Goal: Information Seeking & Learning: Check status

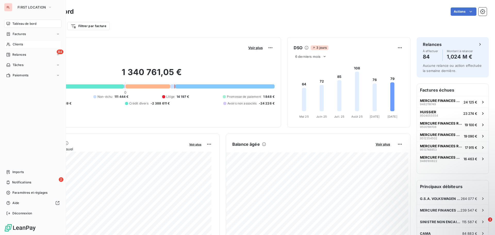
click at [35, 45] on div "Clients" at bounding box center [33, 44] width 58 height 8
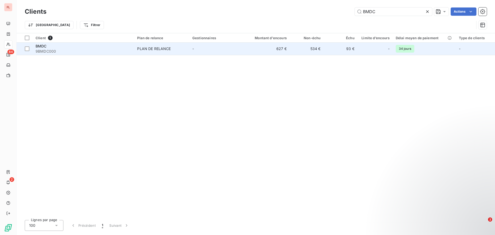
type input "BMDC"
click at [281, 49] on td "627 €" at bounding box center [267, 49] width 45 height 12
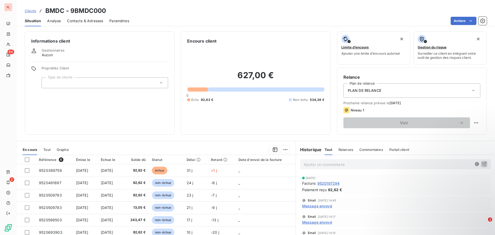
click at [320, 56] on html "FL 84 2 Clients BMDC - 9BMDC000 Situation Analyse Contacts & Adresses Paramètre…" at bounding box center [247, 117] width 495 height 235
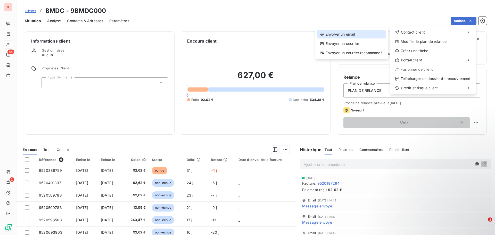
click at [328, 37] on div "Envoyer un email" at bounding box center [351, 34] width 69 height 8
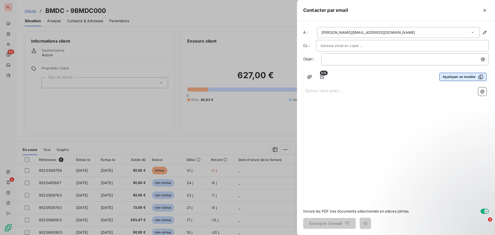
click at [474, 79] on button "Appliquer un modèle" at bounding box center [463, 77] width 47 height 8
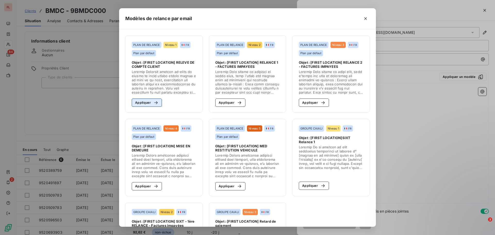
click at [145, 104] on button "Appliquer" at bounding box center [147, 103] width 30 height 8
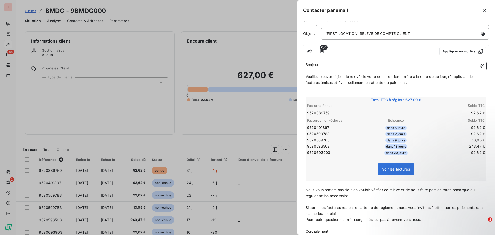
scroll to position [26, 0]
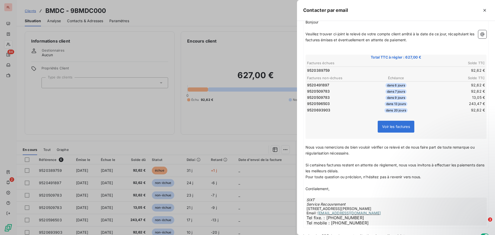
click at [401, 126] on span "Voir les factures" at bounding box center [396, 126] width 28 height 4
click at [389, 129] on span "Voir les factures" at bounding box center [396, 127] width 28 height 4
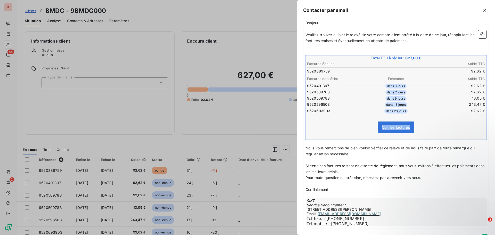
click at [389, 129] on span "Voir les factures" at bounding box center [396, 127] width 28 height 4
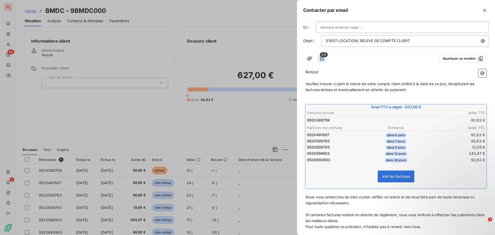
click at [324, 57] on icon "button" at bounding box center [322, 59] width 4 height 4
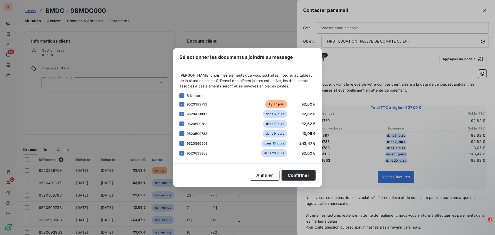
scroll to position [18, 0]
click at [264, 177] on button "Annuler" at bounding box center [265, 175] width 30 height 11
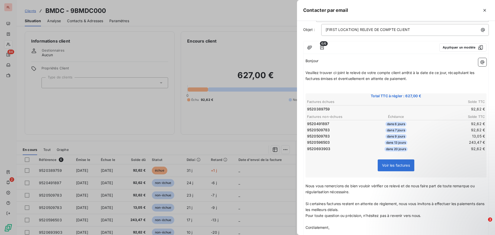
scroll to position [29, 0]
click at [321, 46] on span "6/6" at bounding box center [324, 44] width 8 height 5
click at [323, 46] on icon "button" at bounding box center [322, 47] width 5 height 5
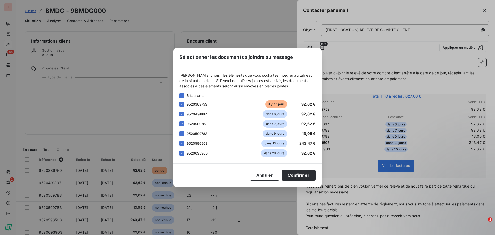
click at [198, 106] on span "9520389759" at bounding box center [197, 104] width 21 height 4
click at [193, 112] on span "9520491897" at bounding box center [197, 114] width 20 height 4
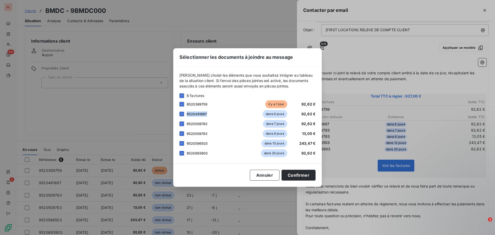
click at [193, 112] on span "9520491897" at bounding box center [197, 114] width 20 height 4
click at [268, 113] on span "dans 6 jours" at bounding box center [275, 114] width 25 height 8
drag, startPoint x: 268, startPoint y: 113, endPoint x: 287, endPoint y: 116, distance: 19.7
click at [268, 114] on span "dans 6 jours" at bounding box center [275, 114] width 25 height 8
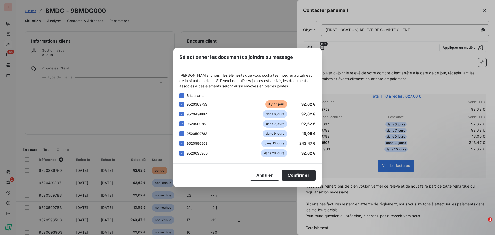
click at [312, 114] on span "92,62 €" at bounding box center [309, 114] width 14 height 4
click at [264, 173] on button "Annuler" at bounding box center [265, 175] width 30 height 11
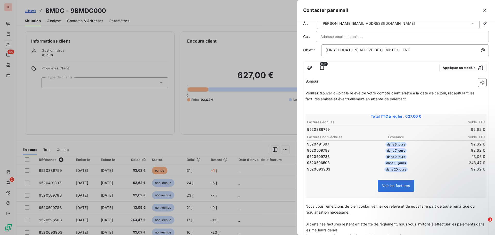
scroll to position [0, 0]
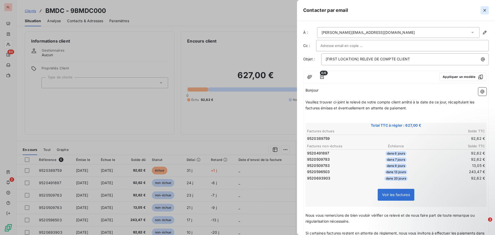
click at [484, 9] on icon "button" at bounding box center [485, 10] width 5 height 5
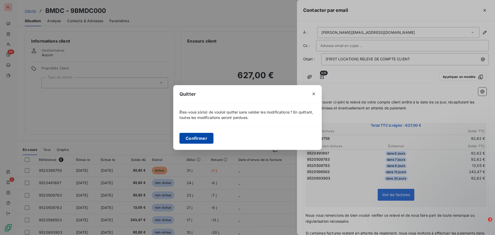
click at [204, 135] on button "Confirmer" at bounding box center [197, 138] width 34 height 11
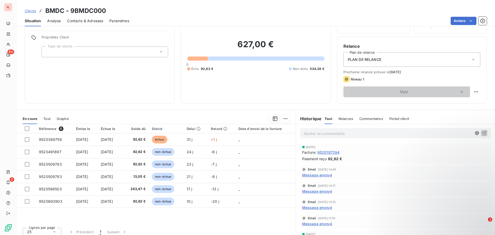
scroll to position [35, 0]
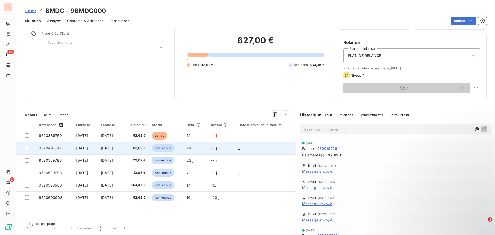
click at [50, 147] on span "9520491897" at bounding box center [50, 148] width 22 height 4
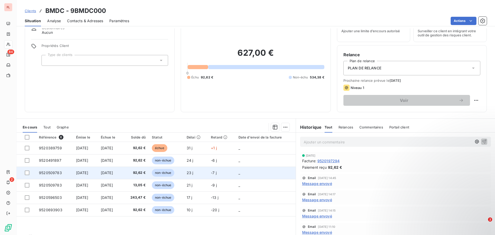
scroll to position [23, 0]
click at [53, 172] on span "9520509783" at bounding box center [50, 172] width 23 height 4
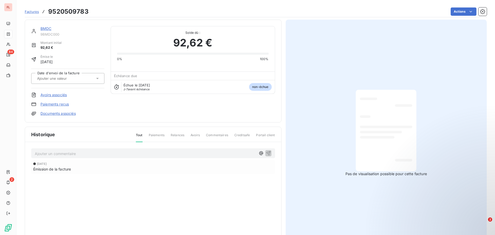
scroll to position [1, 0]
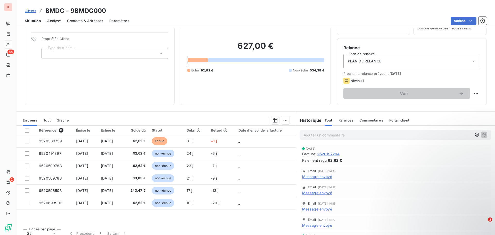
scroll to position [35, 0]
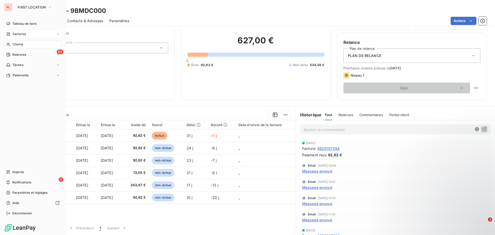
click at [12, 34] on div "Factures" at bounding box center [16, 34] width 20 height 5
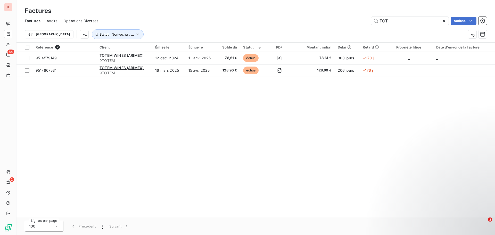
drag, startPoint x: 481, startPoint y: 143, endPoint x: 478, endPoint y: 140, distance: 3.5
click at [481, 142] on div "Référence 2 Client Émise le Échue le Solde dû Statut PDF Montant initial Délai …" at bounding box center [256, 130] width 479 height 175
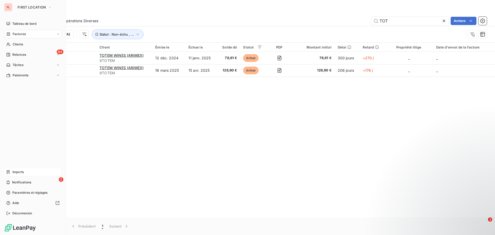
click at [11, 172] on div "Imports" at bounding box center [33, 172] width 58 height 8
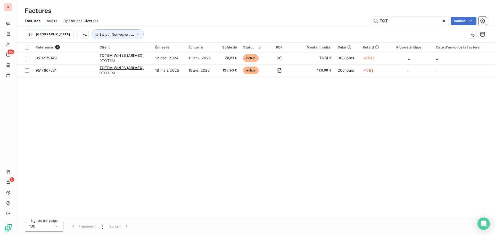
drag, startPoint x: 407, startPoint y: 22, endPoint x: 224, endPoint y: 2, distance: 184.9
click at [309, 13] on div "Factures Factures Avoirs Opérations Diverses TOT Actions Trier Statut : Non-éch…" at bounding box center [256, 21] width 479 height 43
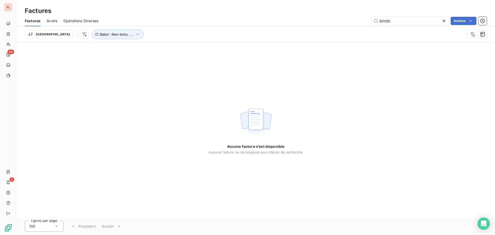
type input "bmdc"
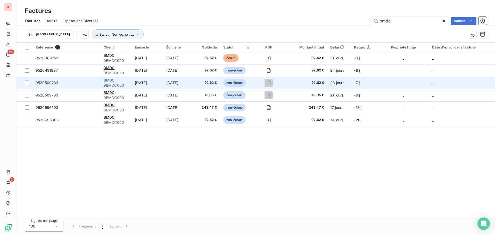
click at [113, 80] on span "BMDC" at bounding box center [109, 80] width 11 height 4
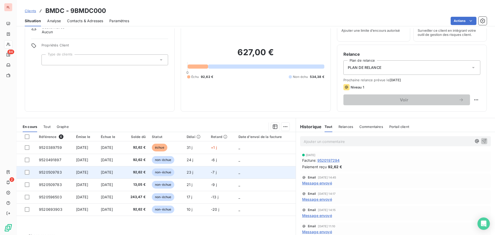
scroll to position [23, 0]
click at [57, 174] on span "9520509783" at bounding box center [50, 172] width 23 height 4
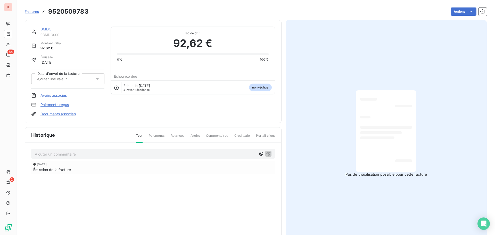
click at [66, 115] on link "Documents associés" at bounding box center [58, 113] width 35 height 5
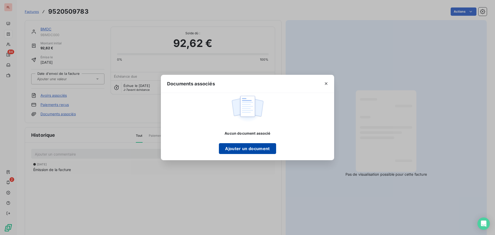
click at [242, 143] on button "Ajouter un document" at bounding box center [247, 148] width 57 height 11
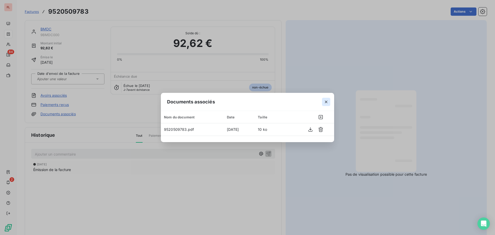
click at [326, 104] on icon "button" at bounding box center [326, 101] width 5 height 5
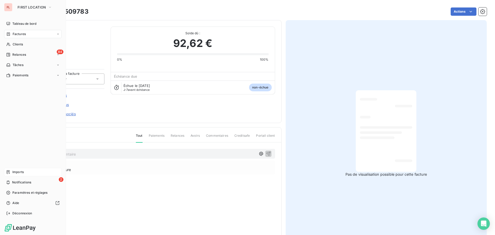
click at [17, 172] on span "Imports" at bounding box center [17, 172] width 11 height 5
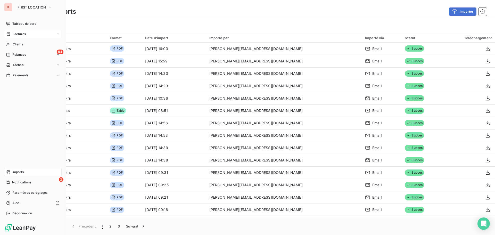
click at [15, 30] on div "Factures" at bounding box center [33, 34] width 58 height 8
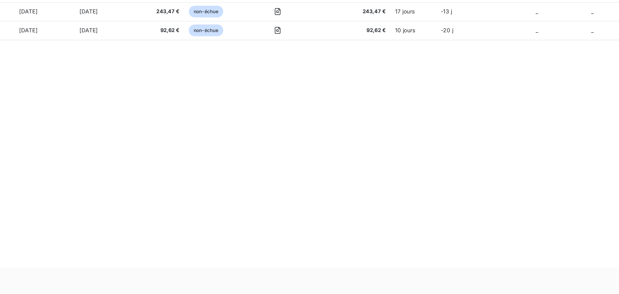
click at [331, 232] on div "Référence 6 Client Émise le Échue le Solde dû Statut PDF Montant initial Délai …" at bounding box center [318, 160] width 603 height 234
